Goal: Task Accomplishment & Management: Use online tool/utility

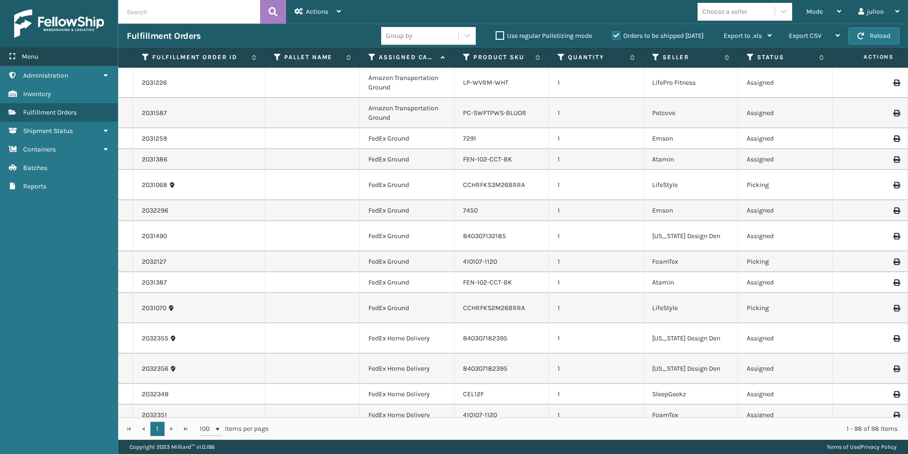
click at [56, 59] on div "Menu" at bounding box center [59, 56] width 118 height 19
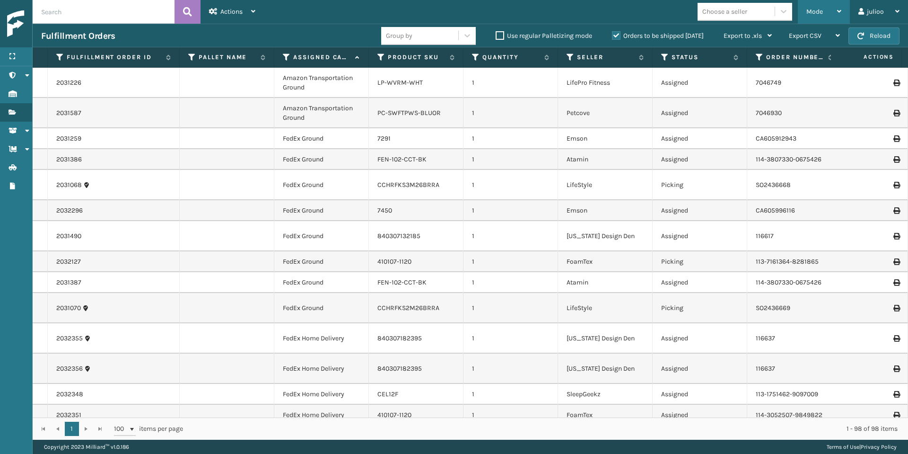
click at [835, 5] on div "Mode" at bounding box center [824, 12] width 35 height 24
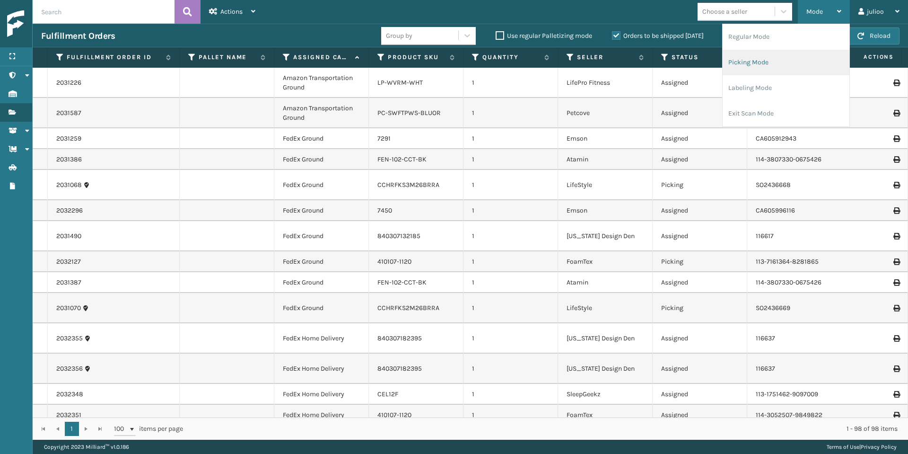
click at [768, 69] on li "Picking Mode" at bounding box center [786, 63] width 127 height 26
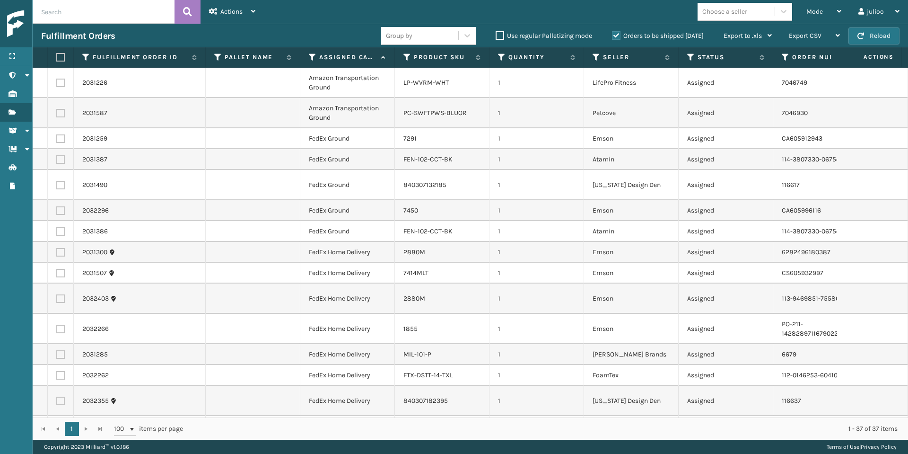
click at [62, 142] on label at bounding box center [60, 138] width 9 height 9
click at [57, 141] on input "checkbox" at bounding box center [56, 137] width 0 height 6
checkbox input "true"
click at [60, 159] on label at bounding box center [60, 159] width 9 height 9
click at [57, 159] on input "checkbox" at bounding box center [56, 158] width 0 height 6
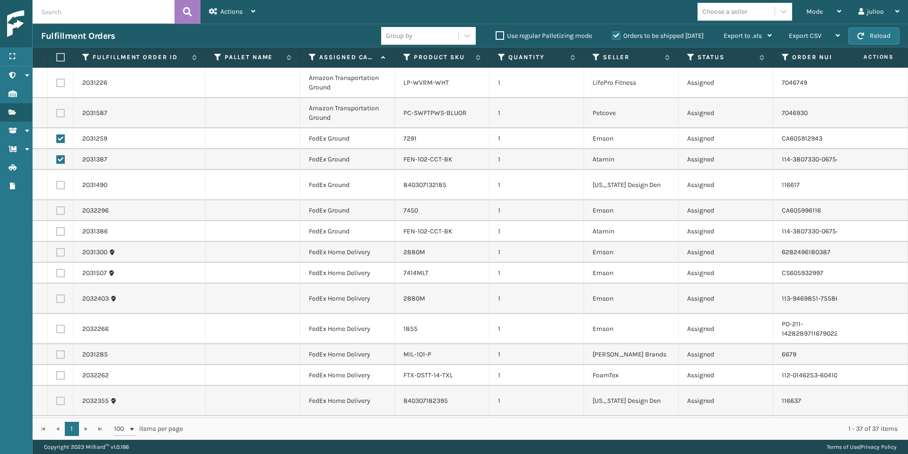
checkbox input "true"
click at [60, 181] on label at bounding box center [60, 185] width 9 height 9
click at [57, 181] on input "checkbox" at bounding box center [56, 184] width 0 height 6
checkbox input "true"
click at [59, 205] on td at bounding box center [61, 210] width 26 height 21
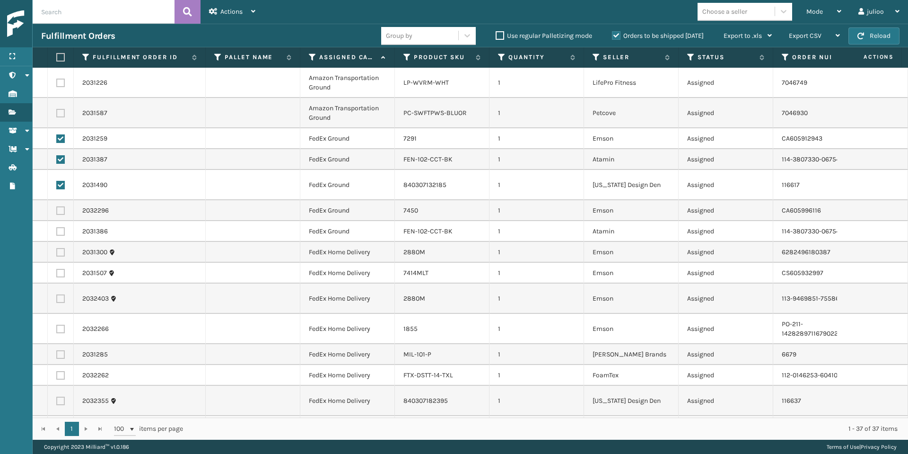
click at [60, 206] on label at bounding box center [60, 210] width 9 height 9
click at [57, 206] on input "checkbox" at bounding box center [56, 209] width 0 height 6
checkbox input "true"
click at [60, 227] on label at bounding box center [60, 231] width 9 height 9
click at [57, 227] on input "checkbox" at bounding box center [56, 230] width 0 height 6
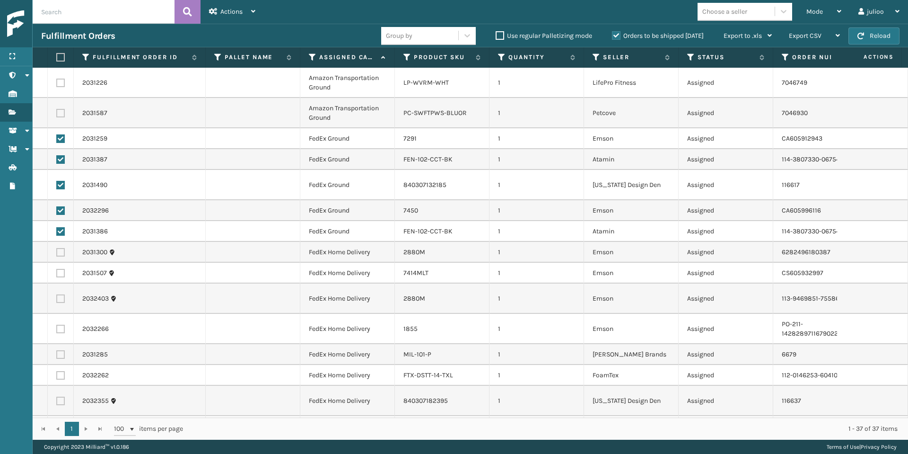
checkbox input "true"
click at [62, 248] on label at bounding box center [60, 252] width 9 height 9
click at [57, 248] on input "checkbox" at bounding box center [56, 251] width 0 height 6
checkbox input "true"
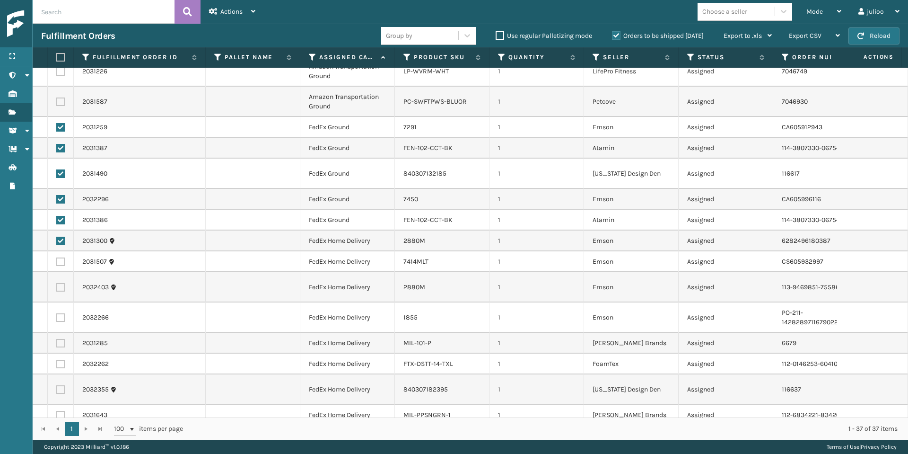
scroll to position [76, 0]
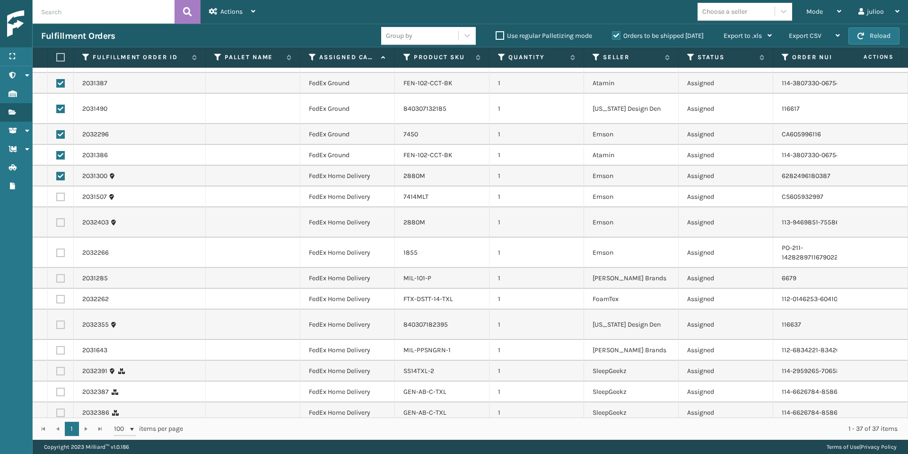
click at [59, 193] on label at bounding box center [60, 197] width 9 height 9
click at [57, 193] on input "checkbox" at bounding box center [56, 196] width 0 height 6
checkbox input "true"
click at [59, 218] on label at bounding box center [60, 222] width 9 height 9
click at [57, 218] on input "checkbox" at bounding box center [56, 221] width 0 height 6
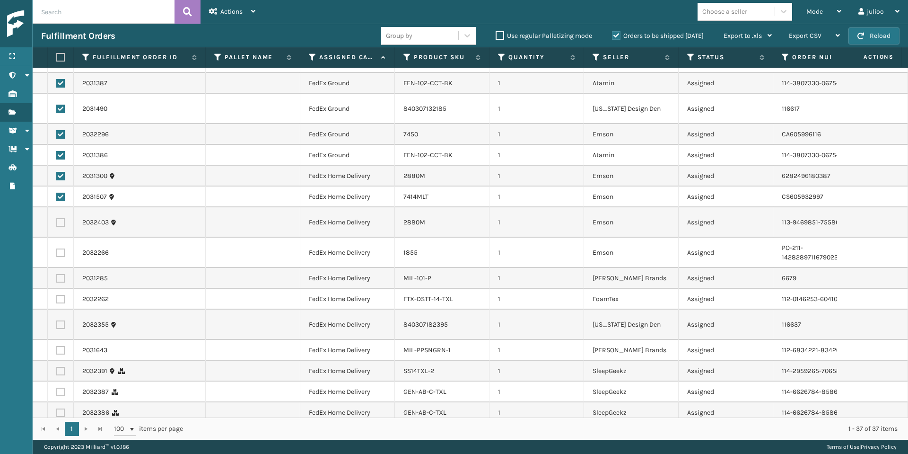
checkbox input "true"
click at [62, 248] on label at bounding box center [60, 252] width 9 height 9
click at [57, 248] on input "checkbox" at bounding box center [56, 251] width 0 height 6
checkbox input "true"
click at [60, 274] on label at bounding box center [60, 278] width 9 height 9
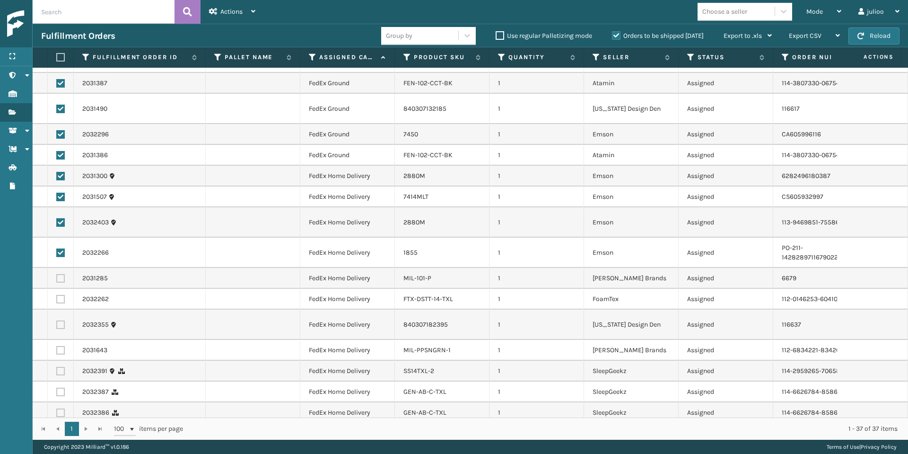
click at [57, 274] on input "checkbox" at bounding box center [56, 277] width 0 height 6
checkbox input "true"
drag, startPoint x: 59, startPoint y: 287, endPoint x: 62, endPoint y: 293, distance: 7.2
click at [59, 295] on label at bounding box center [60, 299] width 9 height 9
click at [57, 295] on input "checkbox" at bounding box center [56, 298] width 0 height 6
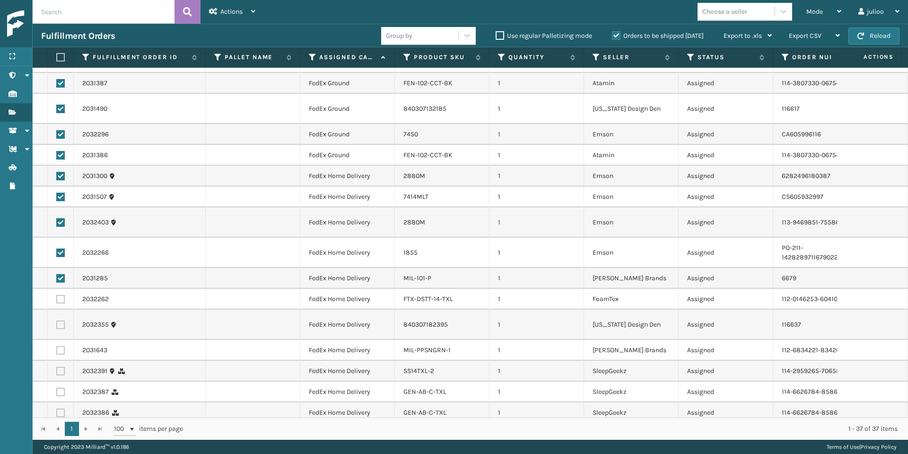
checkbox input "true"
click at [60, 320] on label at bounding box center [60, 324] width 9 height 9
click at [57, 320] on input "checkbox" at bounding box center [56, 323] width 0 height 6
checkbox input "true"
click at [61, 346] on label at bounding box center [60, 350] width 9 height 9
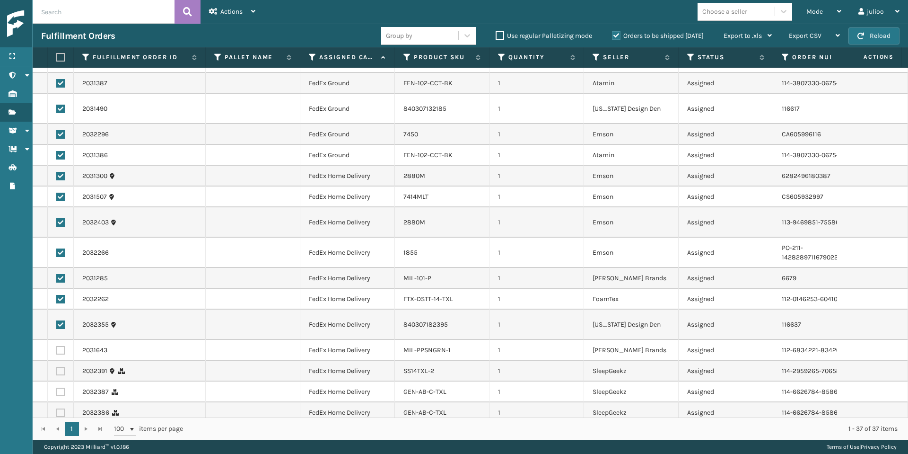
click at [57, 346] on input "checkbox" at bounding box center [56, 349] width 0 height 6
checkbox input "true"
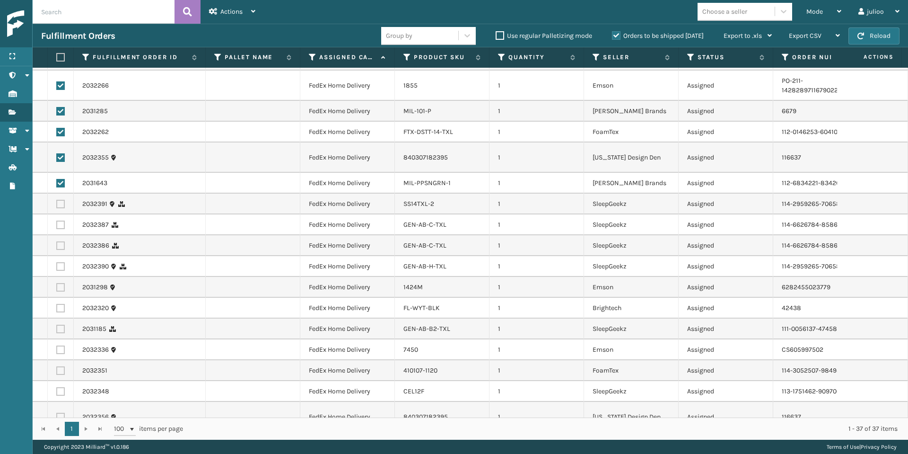
scroll to position [330, 0]
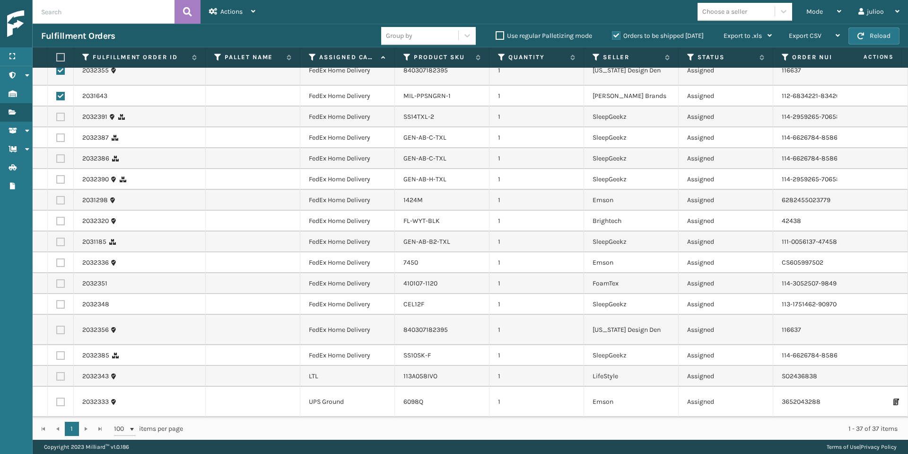
drag, startPoint x: 62, startPoint y: 326, endPoint x: 63, endPoint y: 317, distance: 9.5
click at [62, 351] on label at bounding box center [60, 355] width 9 height 9
click at [57, 351] on input "checkbox" at bounding box center [56, 354] width 0 height 6
checkbox input "true"
click at [62, 325] on label at bounding box center [60, 329] width 9 height 9
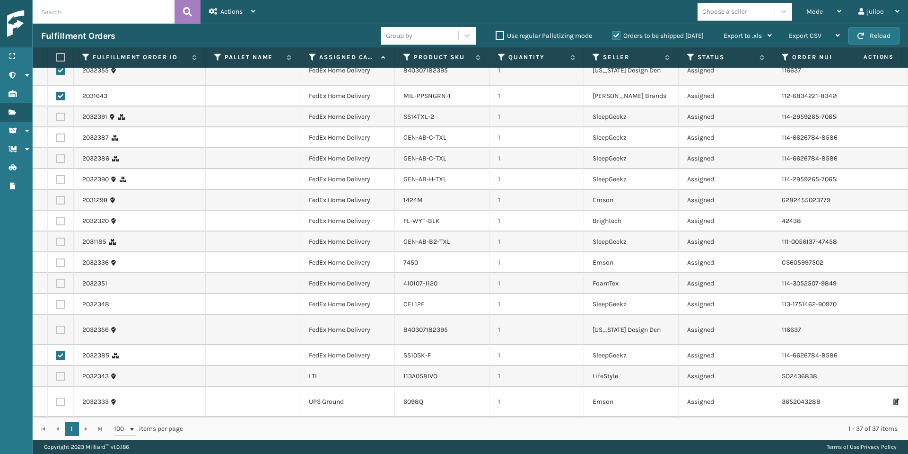
click at [57, 325] on input "checkbox" at bounding box center [56, 328] width 0 height 6
checkbox input "true"
click at [60, 300] on label at bounding box center [60, 304] width 9 height 9
click at [57, 300] on input "checkbox" at bounding box center [56, 303] width 0 height 6
checkbox input "true"
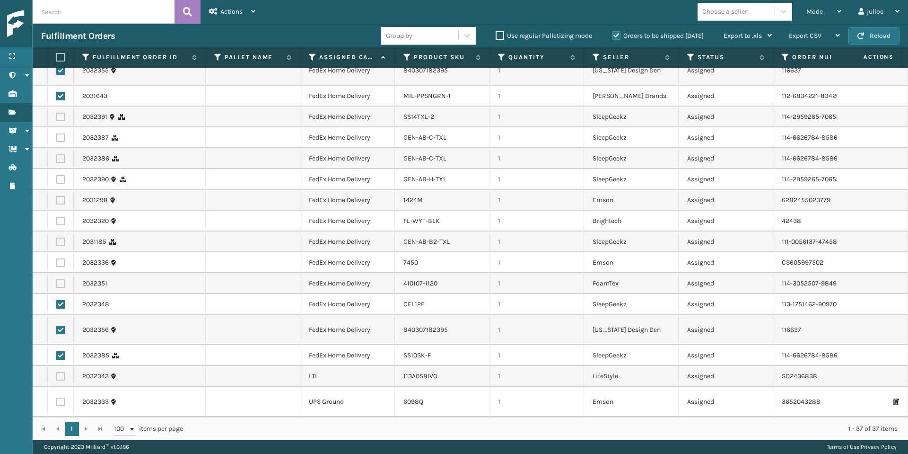
click at [60, 279] on label at bounding box center [60, 283] width 9 height 9
click at [57, 279] on input "checkbox" at bounding box center [56, 282] width 0 height 6
checkbox input "true"
click at [60, 258] on label at bounding box center [60, 262] width 9 height 9
click at [57, 258] on input "checkbox" at bounding box center [56, 261] width 0 height 6
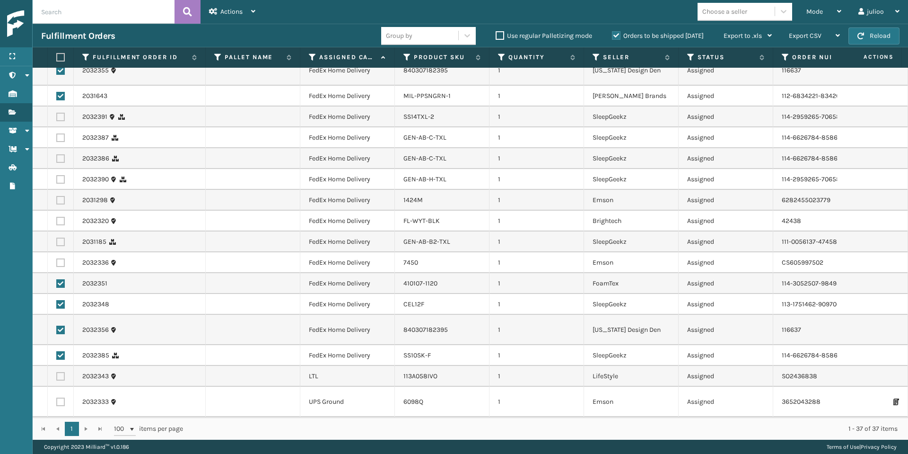
checkbox input "true"
click at [58, 237] on label at bounding box center [60, 241] width 9 height 9
click at [57, 237] on input "checkbox" at bounding box center [56, 240] width 0 height 6
checkbox input "true"
drag, startPoint x: 59, startPoint y: 204, endPoint x: 61, endPoint y: 198, distance: 6.4
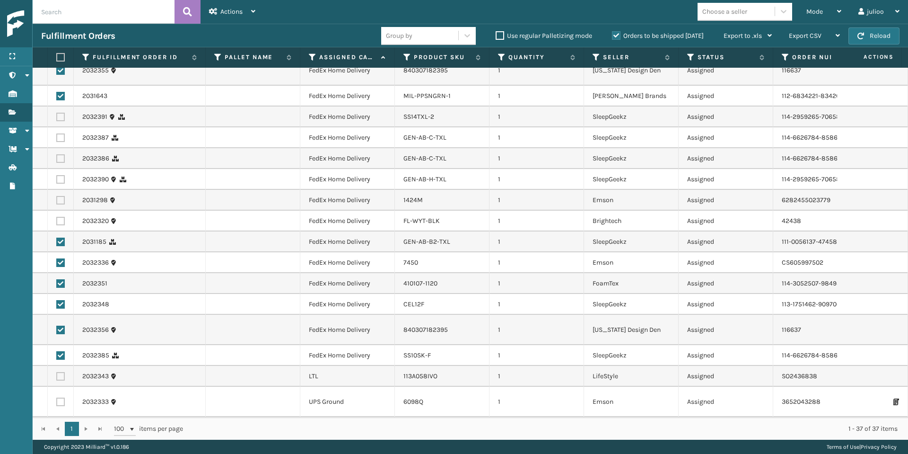
click at [59, 217] on label at bounding box center [60, 221] width 9 height 9
click at [57, 217] on input "checkbox" at bounding box center [56, 220] width 0 height 6
checkbox input "true"
click at [60, 196] on label at bounding box center [60, 200] width 9 height 9
click at [57, 196] on input "checkbox" at bounding box center [56, 199] width 0 height 6
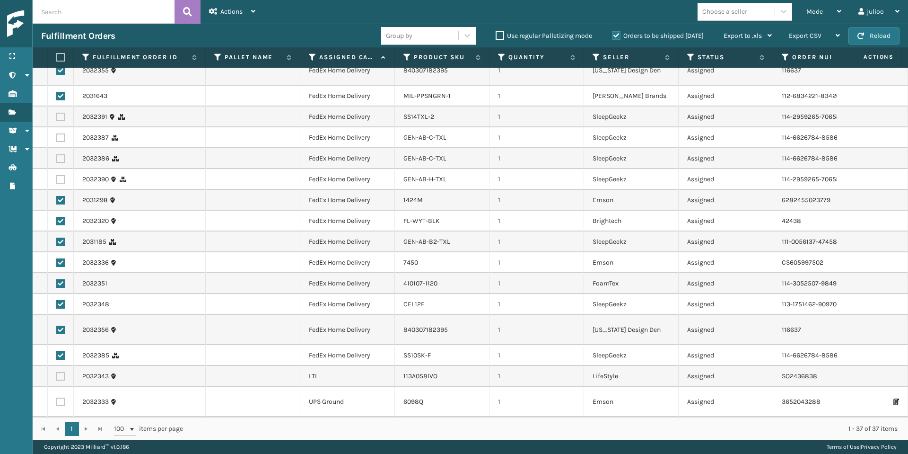
checkbox input "true"
click at [61, 175] on label at bounding box center [60, 179] width 9 height 9
click at [57, 175] on input "checkbox" at bounding box center [56, 178] width 0 height 6
checkbox input "true"
click at [61, 154] on label at bounding box center [60, 158] width 9 height 9
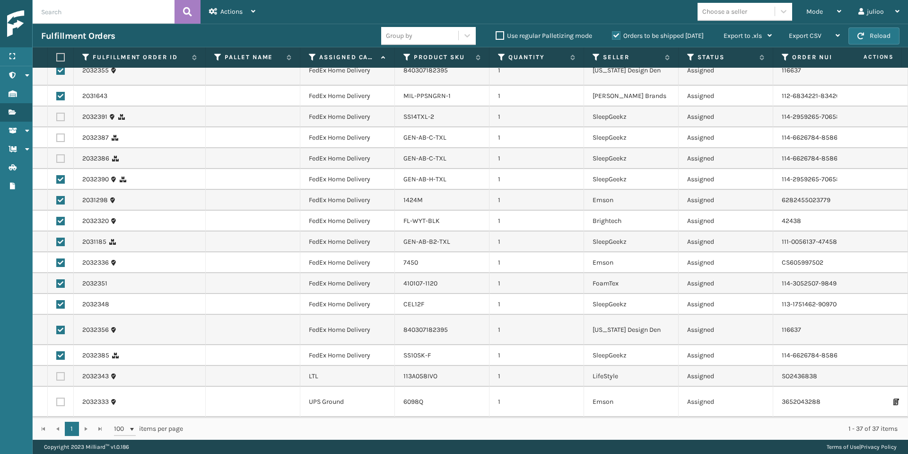
click at [57, 154] on input "checkbox" at bounding box center [56, 157] width 0 height 6
checkbox input "true"
click at [59, 133] on label at bounding box center [60, 137] width 9 height 9
click at [57, 133] on input "checkbox" at bounding box center [56, 136] width 0 height 6
checkbox input "true"
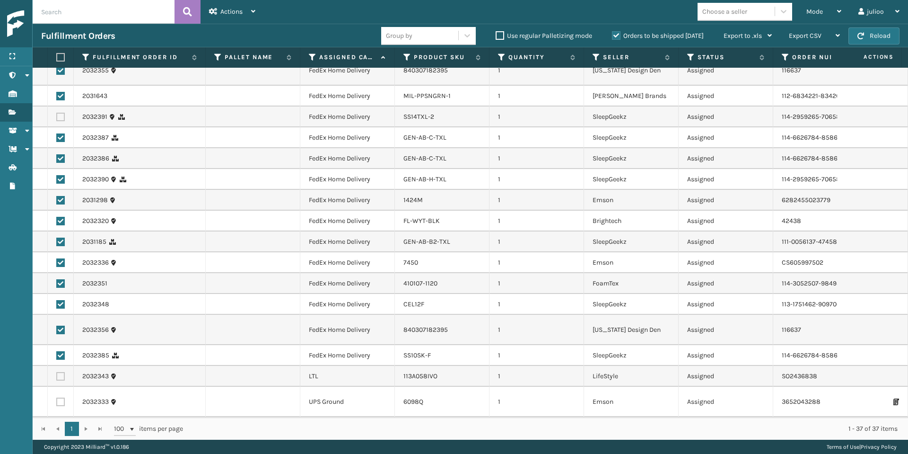
click at [61, 113] on label at bounding box center [60, 117] width 9 height 9
click at [57, 113] on input "checkbox" at bounding box center [56, 116] width 0 height 6
checkbox input "true"
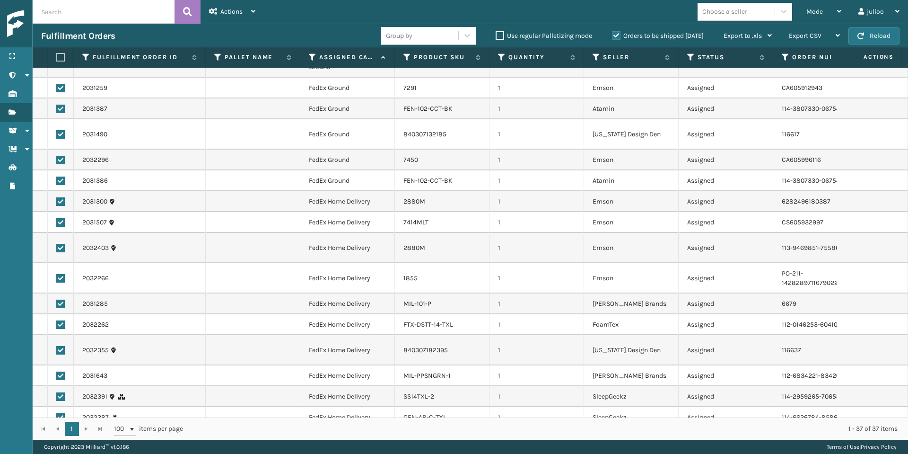
scroll to position [0, 0]
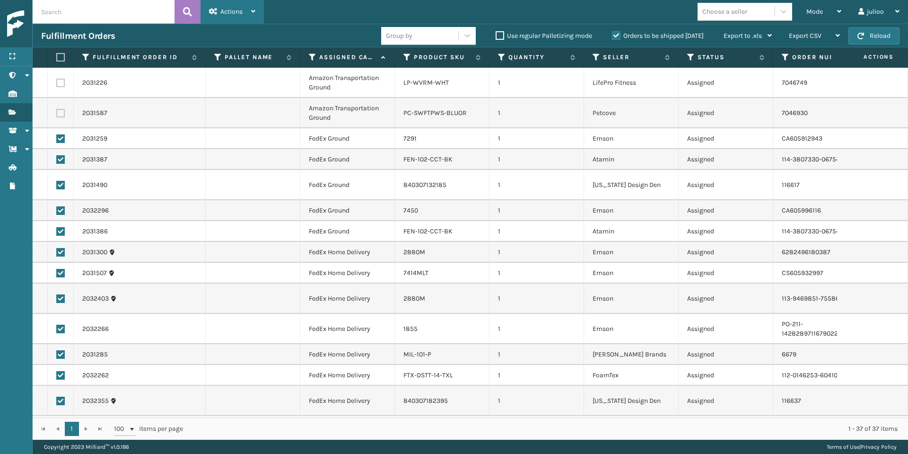
click at [220, 18] on div "Actions" at bounding box center [232, 12] width 46 height 24
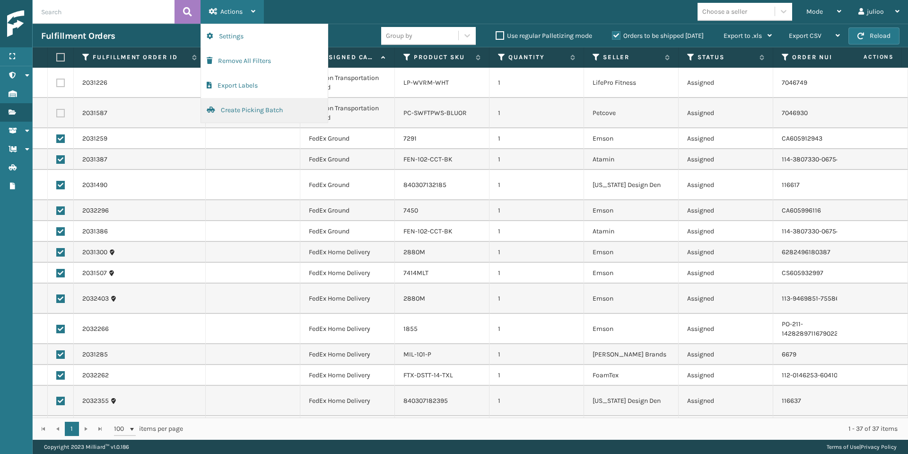
click at [250, 111] on button "Create Picking Batch" at bounding box center [264, 110] width 127 height 25
